Goal: Information Seeking & Learning: Check status

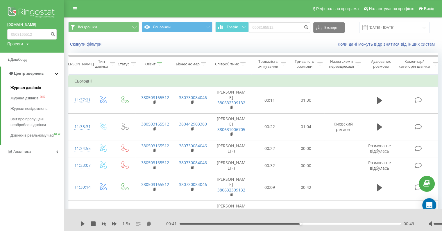
click at [29, 85] on span "Журнал дзвінків" at bounding box center [25, 88] width 31 height 6
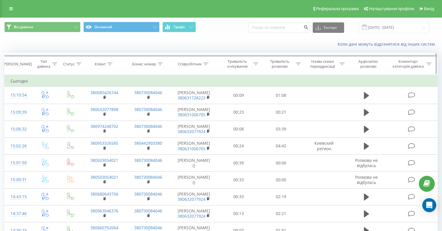
click at [192, 64] on div "Співробітник" at bounding box center [190, 64] width 24 height 5
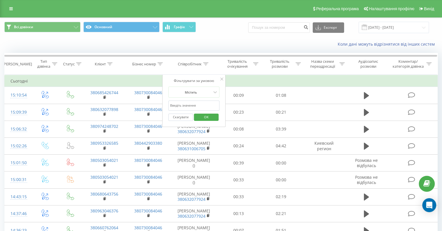
click at [195, 106] on input "text" at bounding box center [193, 106] width 51 height 10
type input "[PERSON_NAME]"
click at [205, 117] on span "OK" at bounding box center [206, 117] width 16 height 9
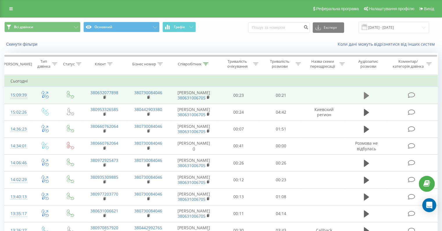
click at [370, 99] on button at bounding box center [366, 95] width 9 height 9
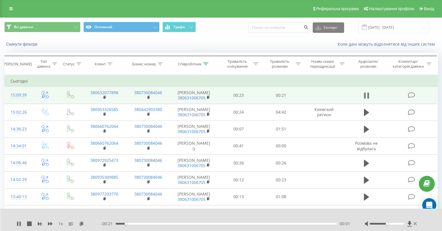
click at [369, 98] on button at bounding box center [366, 95] width 9 height 9
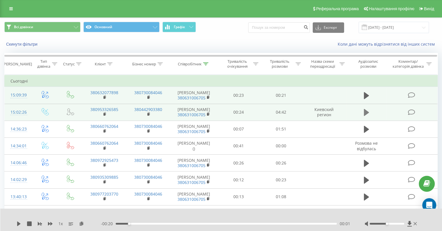
click at [368, 116] on icon at bounding box center [366, 112] width 5 height 7
click at [47, 224] on div "1 x" at bounding box center [59, 224] width 84 height 6
click at [51, 224] on icon at bounding box center [50, 223] width 5 height 3
click at [124, 222] on div "- 04:40 00:01 00:01" at bounding box center [225, 224] width 249 height 6
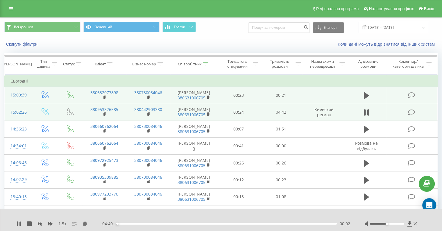
click at [125, 224] on div "00:02" at bounding box center [226, 224] width 221 height 2
click at [130, 223] on div "00:18" at bounding box center [226, 224] width 221 height 2
click at [17, 224] on icon at bounding box center [19, 224] width 5 height 5
click at [19, 225] on icon at bounding box center [18, 224] width 3 height 5
click at [130, 225] on div "- 04:20 00:22 00:22" at bounding box center [225, 224] width 249 height 6
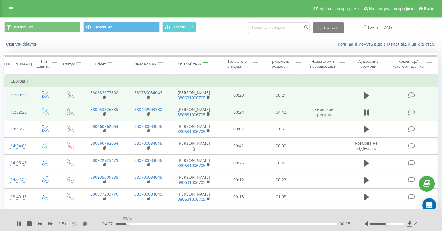
click at [127, 224] on div "00:15" at bounding box center [226, 224] width 221 height 2
click at [126, 224] on div "00:14" at bounding box center [127, 224] width 2 height 2
click at [123, 224] on div "00:09" at bounding box center [226, 224] width 221 height 2
click at [124, 224] on div "00:11" at bounding box center [125, 224] width 2 height 2
click at [122, 225] on div "00:13" at bounding box center [226, 224] width 221 height 2
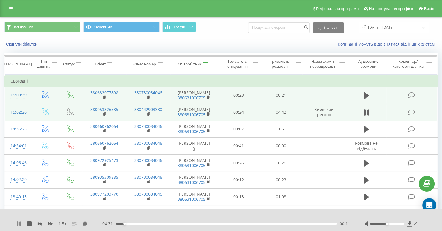
click at [18, 224] on icon at bounding box center [19, 224] width 5 height 5
